Goal: Book appointment/travel/reservation

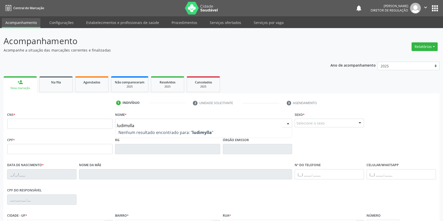
type input "ludimylla"
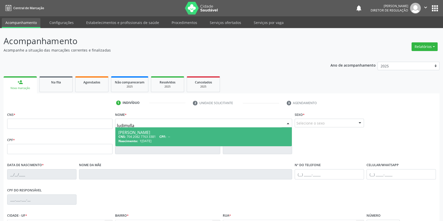
click at [145, 135] on div "CNS: 704 2082 7763 3381 CPF: --" at bounding box center [203, 137] width 171 height 4
type input "704 2082 7763 3381"
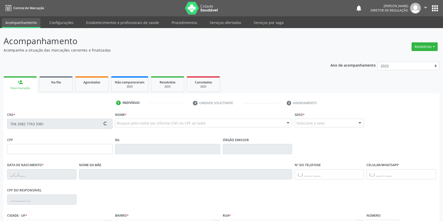
type input "1[DATE]"
type input "Tamires de [PERSON_NAME]"
type input "[PHONE_NUMBER]"
type input "118"
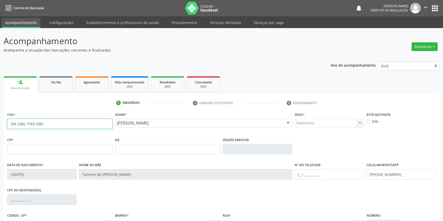
drag, startPoint x: 45, startPoint y: 127, endPoint x: 0, endPoint y: 128, distance: 45.3
click at [0, 128] on div "Acompanhamento Acompanhe a situação das marcações correntes e finalizadas Relat…" at bounding box center [221, 152] width 443 height 249
click at [52, 86] on link "Na fila" at bounding box center [55, 84] width 33 height 16
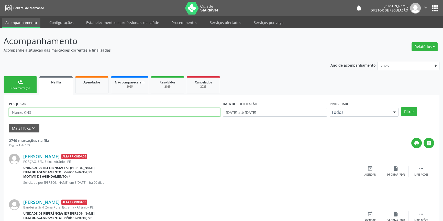
click at [66, 112] on input "text" at bounding box center [114, 112] width 211 height 9
paste input "704 2082 7763 3381"
type input "704 2082 7763 3381"
click at [407, 116] on div "PESQUISAR 704 2082 7763 3381 DATA DE SOLICITAÇÃO 0[DATE] até 1[DATE] Prioridade…" at bounding box center [221, 110] width 427 height 20
click at [407, 114] on button "Filtrar" at bounding box center [409, 111] width 16 height 9
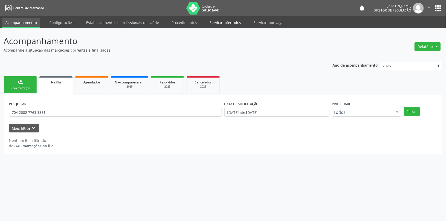
click at [219, 21] on link "Serviços ofertados" at bounding box center [225, 22] width 39 height 9
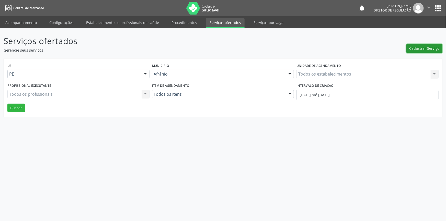
click at [419, 48] on span "Cadastrar Serviço" at bounding box center [425, 48] width 30 height 5
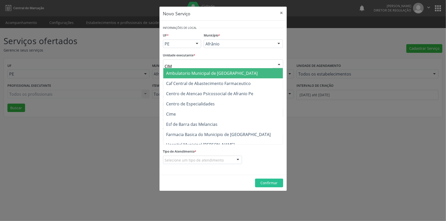
type input "CIME"
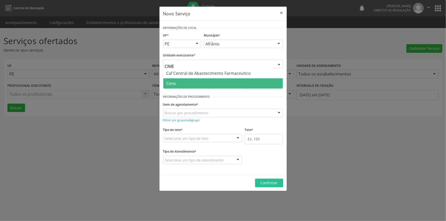
click at [176, 87] on span "Cime" at bounding box center [223, 83] width 120 height 10
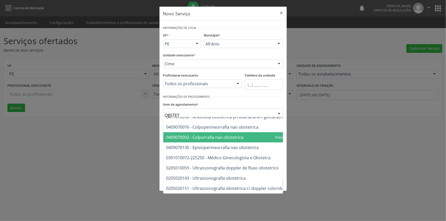
scroll to position [29, 0]
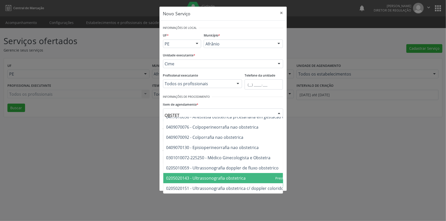
click at [217, 173] on span "0205020143 - Ultrassonografia obstetrica" at bounding box center [236, 178] width 146 height 10
type input "OBSTET"
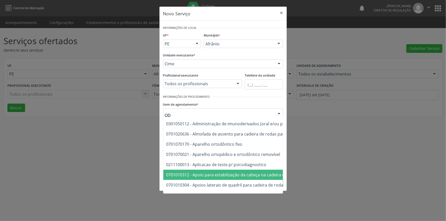
type input "O"
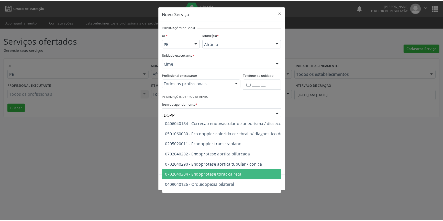
scroll to position [0, 0]
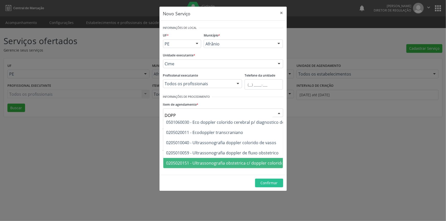
type input "DOPPL"
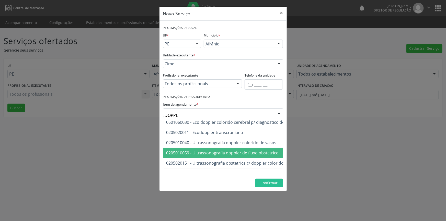
click at [254, 154] on span "0205010059 - Ultrassonografia doppler de fluxo obstetrico" at bounding box center [222, 153] width 112 height 6
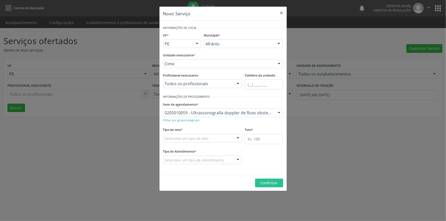
click at [224, 137] on div "Selecione um tipo de teto" at bounding box center [202, 138] width 79 height 9
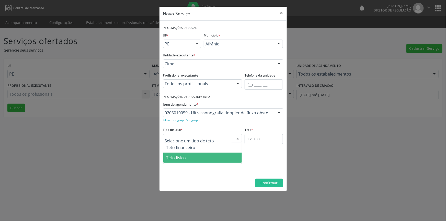
click at [209, 156] on span "Teto físico" at bounding box center [202, 158] width 79 height 10
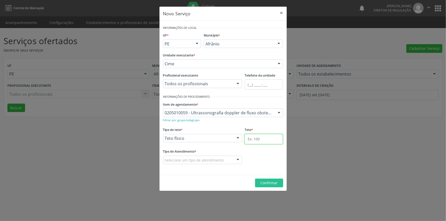
click at [245, 140] on input "text" at bounding box center [264, 139] width 38 height 10
type input "1"
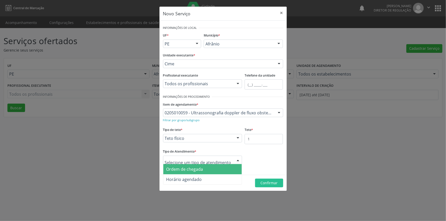
click at [199, 168] on span "Ordem de chegada" at bounding box center [184, 170] width 37 height 6
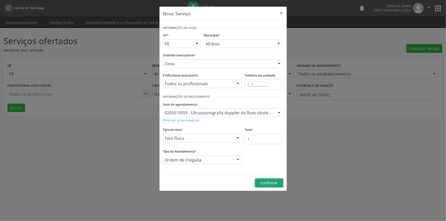
click at [271, 179] on button "Confirmar" at bounding box center [269, 183] width 28 height 9
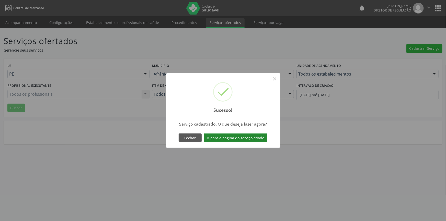
click at [252, 143] on div "Fechar Ir para a página do serviço criado" at bounding box center [223, 138] width 91 height 11
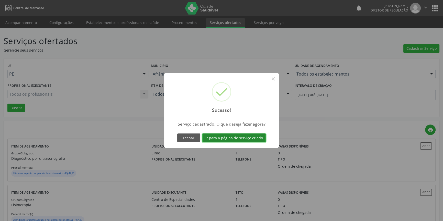
click at [253, 141] on button "Ir para a página do serviço criado" at bounding box center [233, 138] width 63 height 9
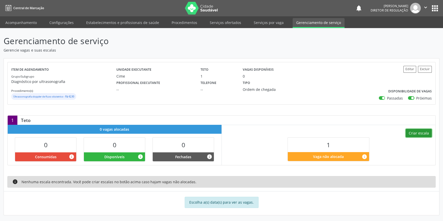
click at [420, 136] on button "Criar escala" at bounding box center [418, 133] width 26 height 9
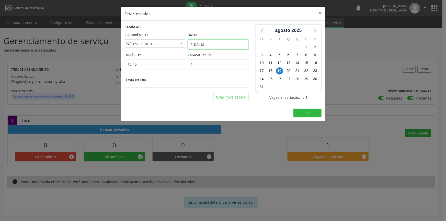
click at [211, 46] on input "1[DATE]" at bounding box center [218, 44] width 61 height 10
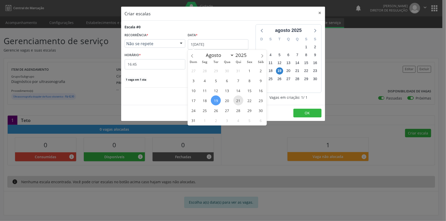
click at [235, 100] on span "21" at bounding box center [238, 101] width 10 height 10
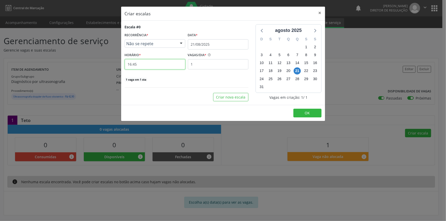
click at [152, 65] on input "16:45" at bounding box center [155, 64] width 61 height 10
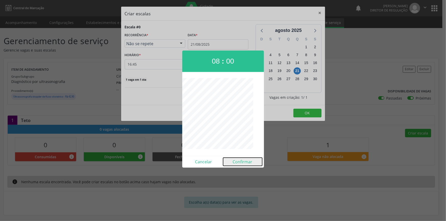
click at [245, 162] on button "Confirmar" at bounding box center [242, 162] width 39 height 8
type input "08:00"
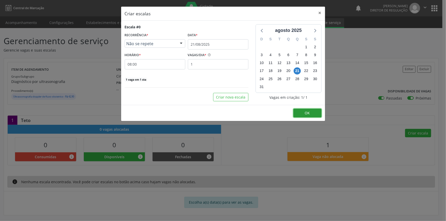
click at [307, 112] on span "OK" at bounding box center [307, 113] width 5 height 5
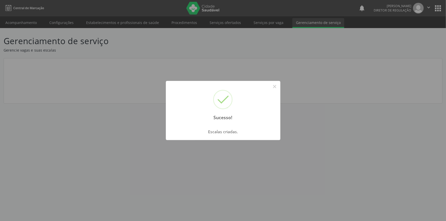
click at [27, 30] on div "Sucesso! × Escalas criadas. OK Cancel" at bounding box center [223, 110] width 446 height 221
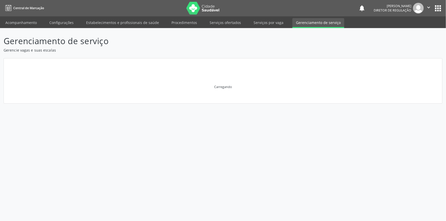
click at [28, 28] on div "Gerenciamento de serviço Gerencie vagas e suas escalas [GEOGRAPHIC_DATA]" at bounding box center [223, 124] width 446 height 193
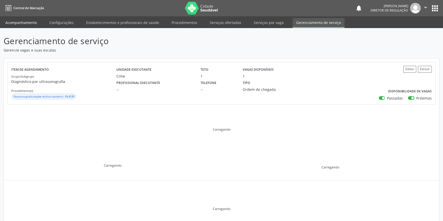
click at [29, 24] on link "Acompanhamento" at bounding box center [21, 22] width 39 height 9
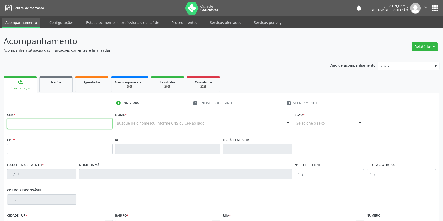
click at [81, 125] on input "text" at bounding box center [59, 124] width 105 height 10
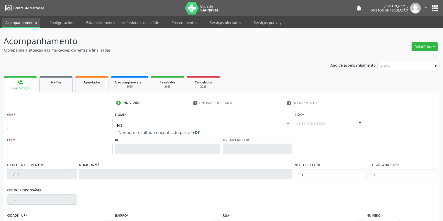
type input "E"
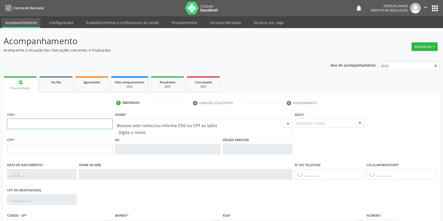
click at [80, 124] on input "text" at bounding box center [59, 124] width 105 height 10
type input "700 0073 0541 1900"
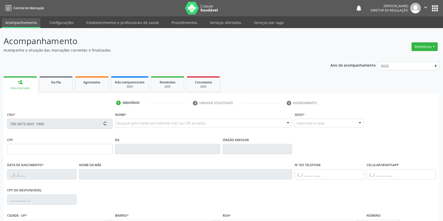
scroll to position [55, 0]
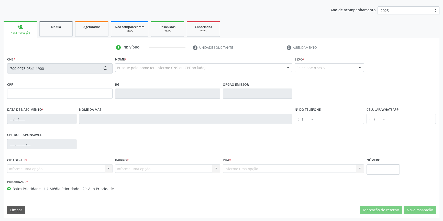
type input "708.010.434-33"
type input "09[DATE]"
type input "[PERSON_NAME]"
type input "[PHONE_NUMBER]"
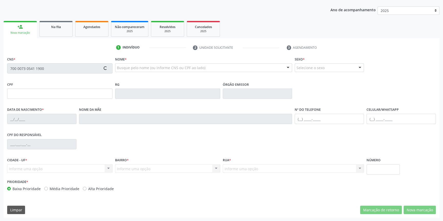
type input "109.653.254-90"
type input "S/N"
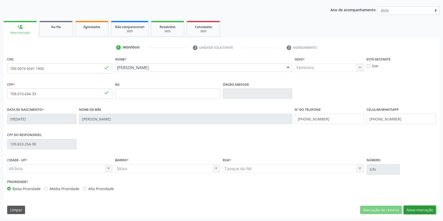
click at [425, 212] on button "Nova marcação" at bounding box center [419, 210] width 32 height 9
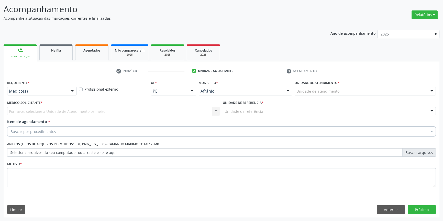
scroll to position [31, 0]
click at [343, 94] on div "Unidade de atendimento" at bounding box center [365, 91] width 141 height 9
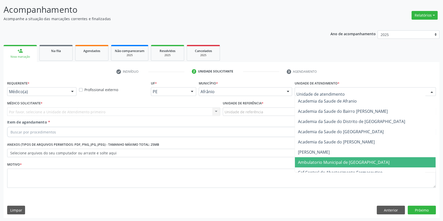
click at [332, 164] on span "Ambulatorio Municipal de [GEOGRAPHIC_DATA]" at bounding box center [365, 162] width 141 height 10
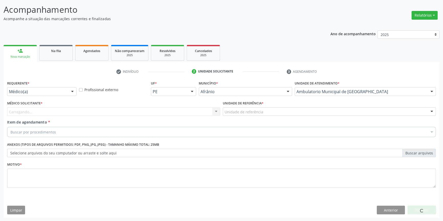
click at [262, 110] on div "Unidade de referência" at bounding box center [329, 112] width 213 height 9
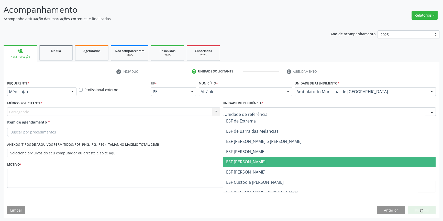
drag, startPoint x: 254, startPoint y: 159, endPoint x: 230, endPoint y: 150, distance: 25.7
click at [253, 159] on span "ESF [PERSON_NAME]" at bounding box center [245, 162] width 39 height 6
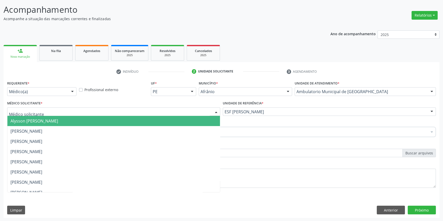
drag, startPoint x: 111, startPoint y: 111, endPoint x: 99, endPoint y: 116, distance: 12.5
click at [110, 111] on div at bounding box center [113, 112] width 213 height 9
click at [66, 125] on span "Alysson [PERSON_NAME]" at bounding box center [113, 121] width 212 height 10
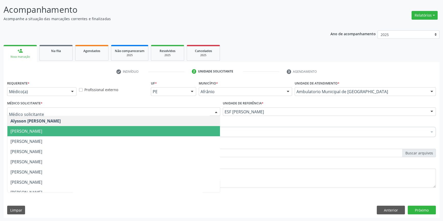
click at [42, 133] on span "[PERSON_NAME]" at bounding box center [26, 132] width 32 height 6
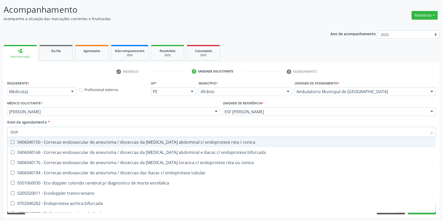
type input "DOPP"
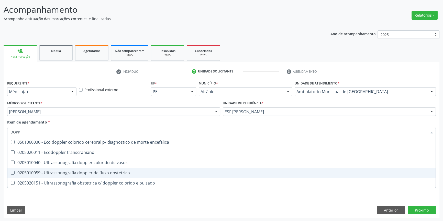
click at [107, 171] on div "0205010059 - Ultrassonografia doppler de fluxo obstetrico" at bounding box center [221, 173] width 422 height 4
checkbox obstetrico "true"
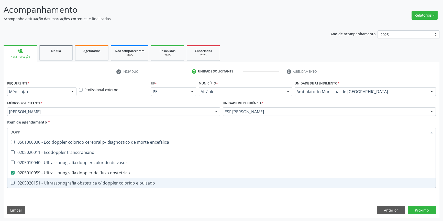
click at [55, 198] on div "Requerente * Médico(a) Médico(a) Enfermeiro(a) Paciente Nenhum resultado encont…" at bounding box center [222, 149] width 436 height 139
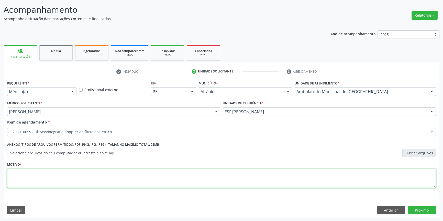
click at [53, 177] on textarea at bounding box center [221, 178] width 428 height 19
type textarea "'"
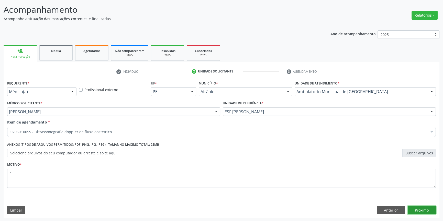
click at [425, 211] on button "Próximo" at bounding box center [421, 210] width 28 height 9
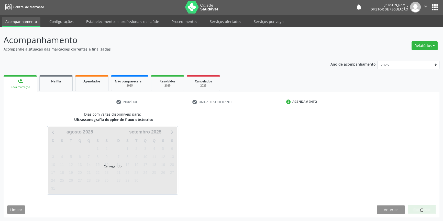
scroll to position [1, 0]
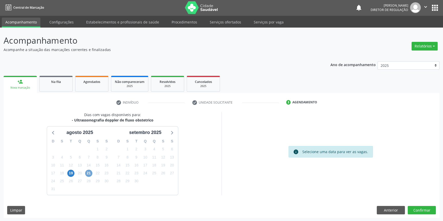
click at [90, 174] on span "21" at bounding box center [88, 173] width 7 height 7
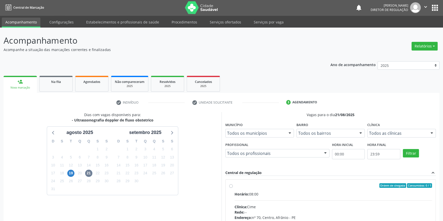
click at [237, 192] on span "Horário:" at bounding box center [241, 194] width 15 height 5
click at [233, 188] on input "Ordem de chegada Consumidos: 0 / 1 Horário: 08:00 Clínica: Cime Rede: -- Endere…" at bounding box center [231, 186] width 4 height 5
radio input "true"
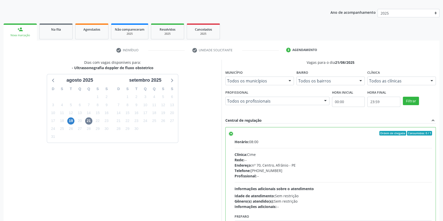
scroll to position [84, 0]
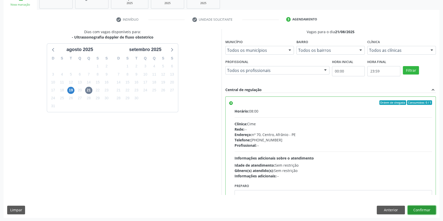
click at [408, 210] on button "Confirmar" at bounding box center [421, 210] width 28 height 9
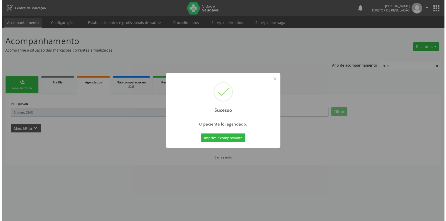
scroll to position [0, 0]
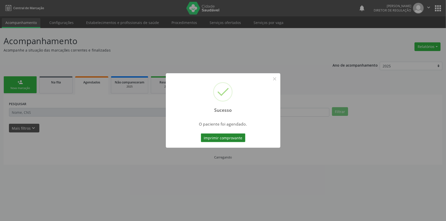
click at [205, 138] on button "Imprimir comprovante" at bounding box center [223, 138] width 44 height 9
